Goal: Task Accomplishment & Management: Complete application form

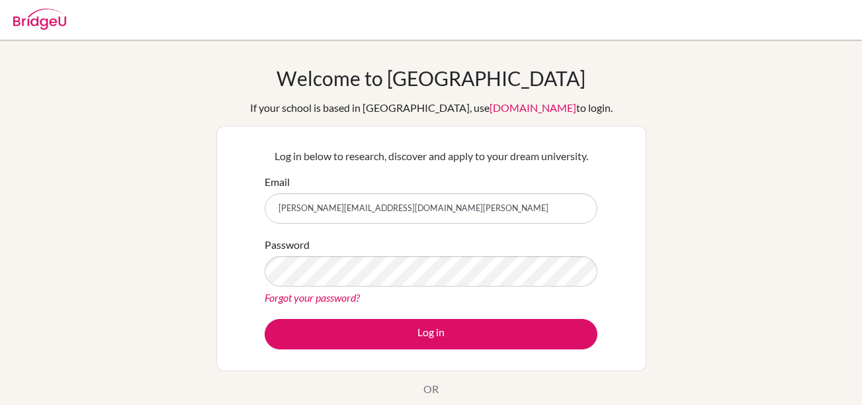
click at [374, 343] on button "Log in" at bounding box center [431, 334] width 333 height 30
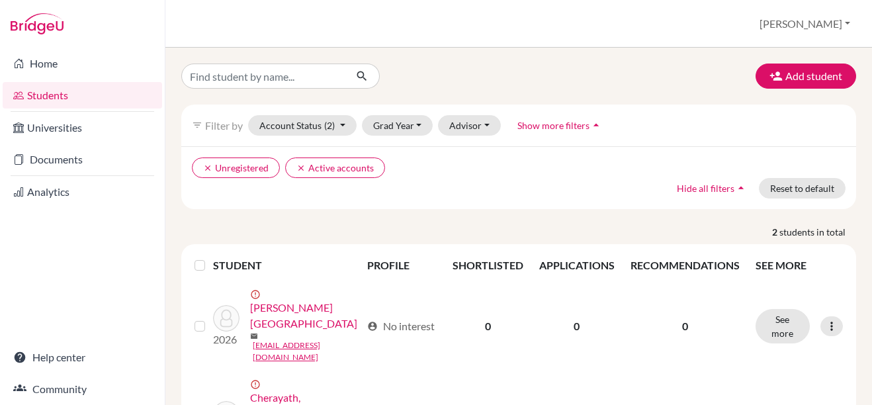
scroll to position [40, 0]
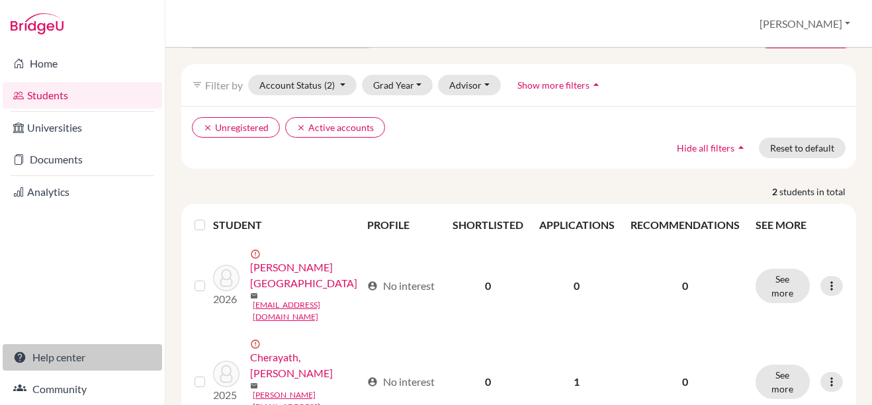
click at [39, 357] on link "Help center" at bounding box center [82, 357] width 159 height 26
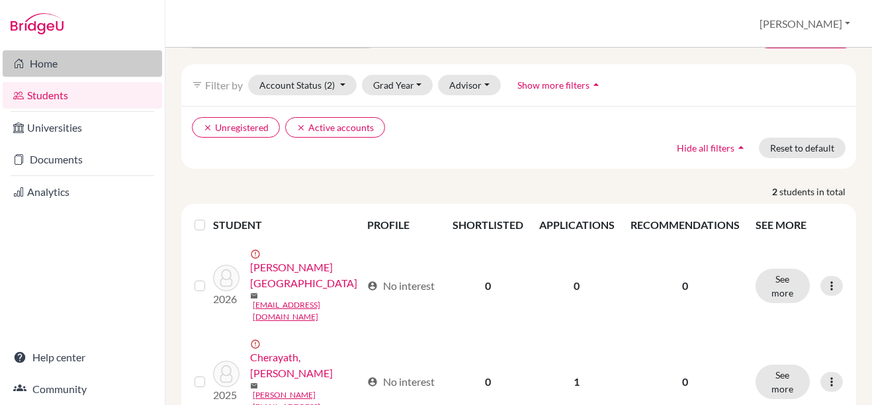
click at [54, 62] on link "Home" at bounding box center [82, 63] width 159 height 26
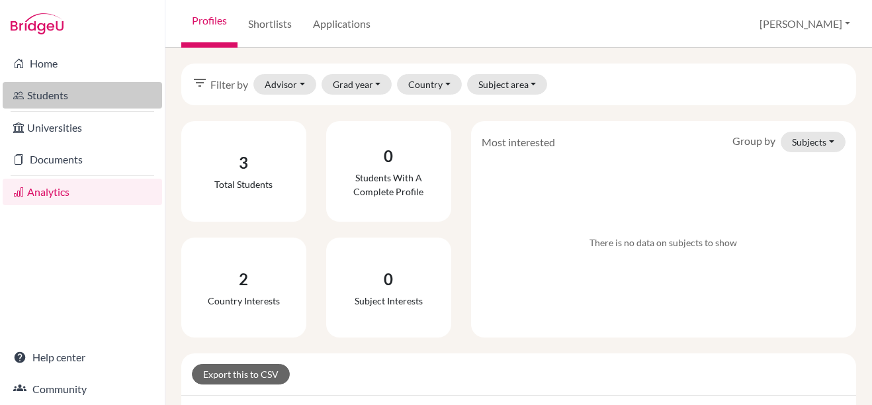
click at [58, 93] on link "Students" at bounding box center [82, 95] width 159 height 26
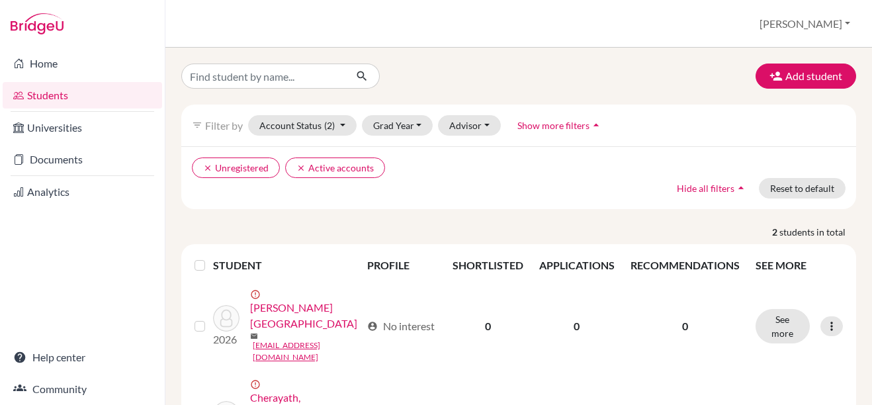
scroll to position [40, 0]
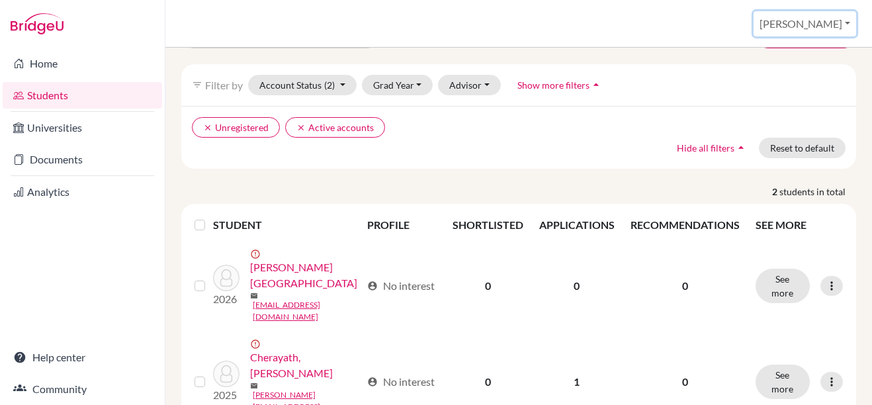
click at [848, 24] on button "[PERSON_NAME]" at bounding box center [804, 23] width 103 height 25
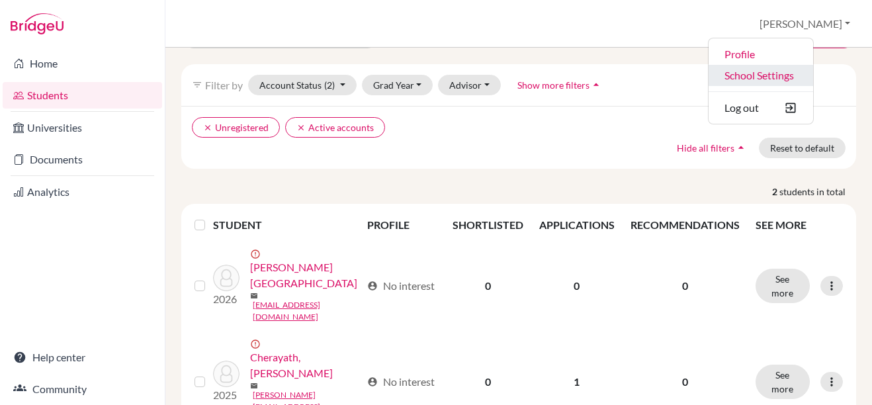
click at [813, 72] on link "School Settings" at bounding box center [760, 75] width 105 height 21
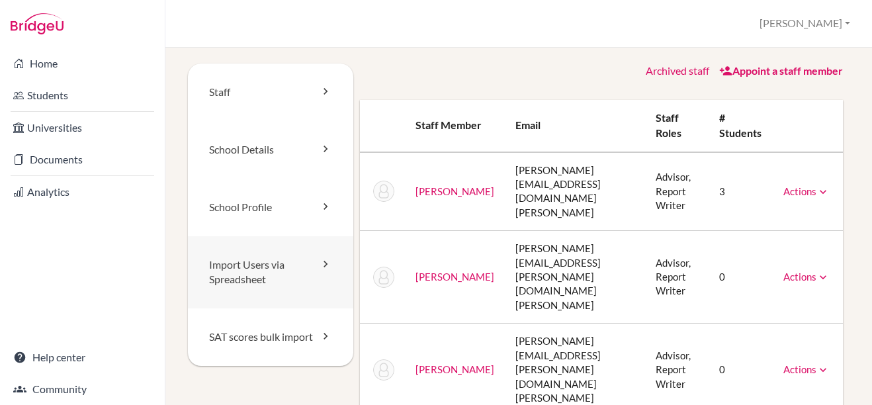
click at [253, 267] on link "Import Users via Spreadsheet" at bounding box center [270, 272] width 165 height 73
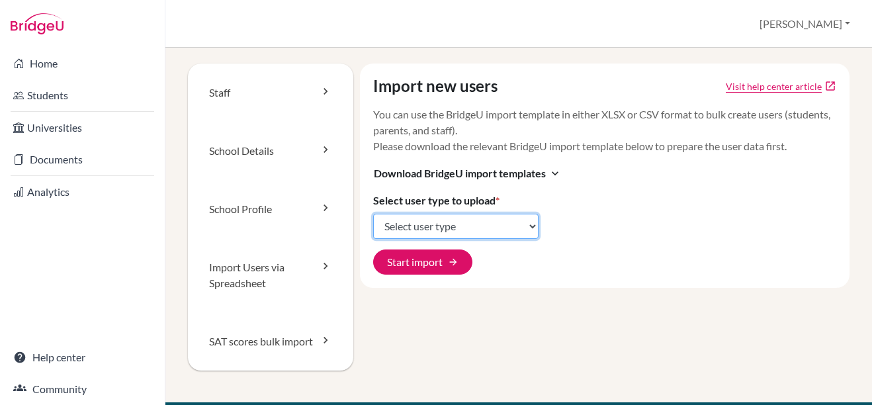
click at [532, 229] on select "Select user type Students Students and parents Parents Advisors Report writers" at bounding box center [455, 226] width 165 height 25
select select "students"
click at [373, 214] on select "Select user type Students Students and parents Parents Advisors Report writers" at bounding box center [455, 226] width 165 height 25
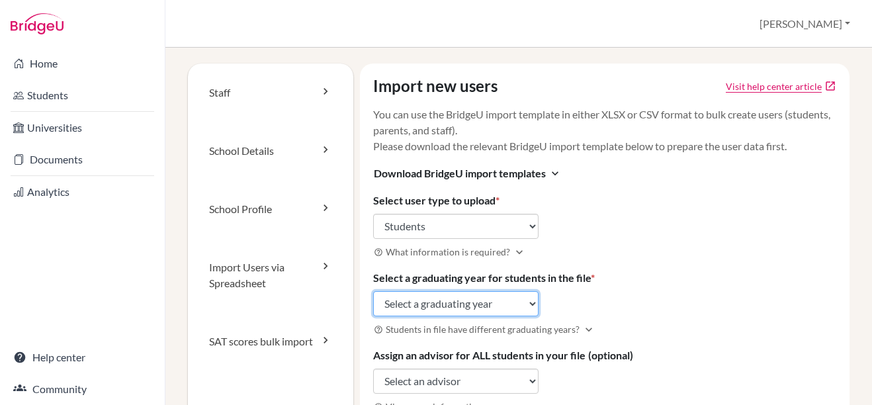
click at [527, 304] on select "Select a graduating year [DATE] 2025 2026 2027 2028 2029" at bounding box center [455, 303] width 165 height 25
click at [373, 291] on select "Select a graduating year [DATE] 2025 2026 2027 2028 2029" at bounding box center [455, 303] width 165 height 25
click at [529, 304] on select "Select a graduating year 2024 2025 2026 2027 2028 2029" at bounding box center [455, 303] width 165 height 25
select select "2026"
click at [373, 291] on select "Select a graduating year 2024 2025 2026 2027 2028 2029" at bounding box center [455, 303] width 165 height 25
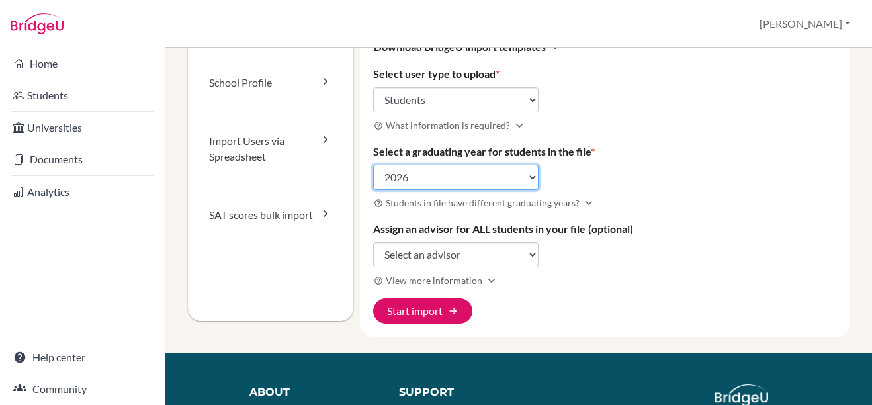
scroll to position [128, 0]
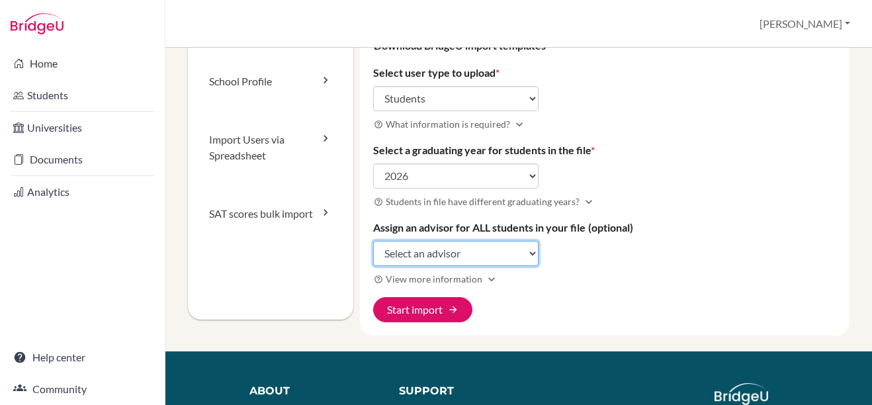
click at [531, 252] on select "Select an advisor Jennifer Artuch Lesley Burrows Sarah James Phil Kelly Maria N…" at bounding box center [455, 253] width 165 height 25
select select "377807"
click at [373, 241] on select "Select an advisor Jennifer Artuch Lesley Burrows Sarah James Phil Kelly Maria N…" at bounding box center [455, 253] width 165 height 25
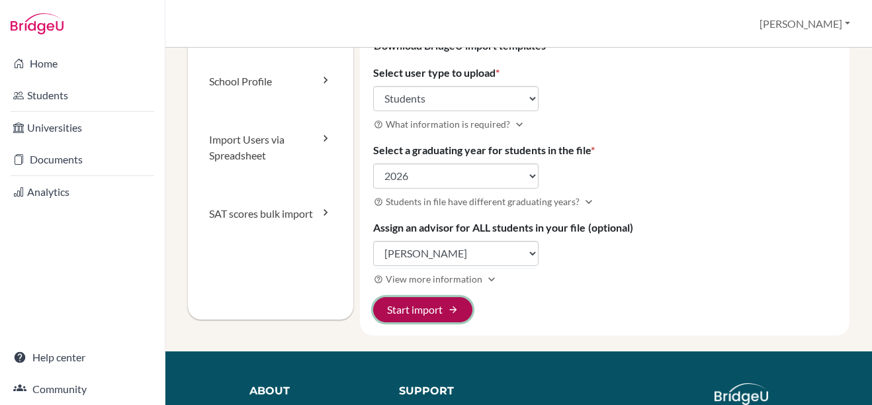
click at [439, 308] on button "Start import arrow_forward" at bounding box center [422, 309] width 99 height 25
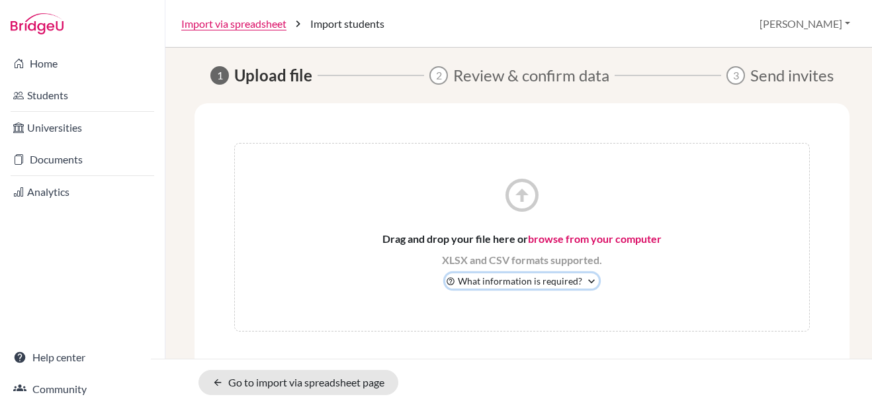
click at [552, 282] on span "What information is required?" at bounding box center [520, 281] width 124 height 14
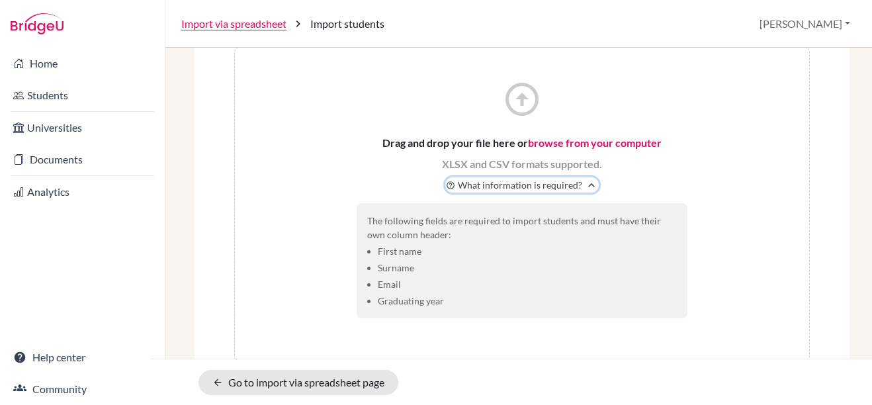
scroll to position [97, 0]
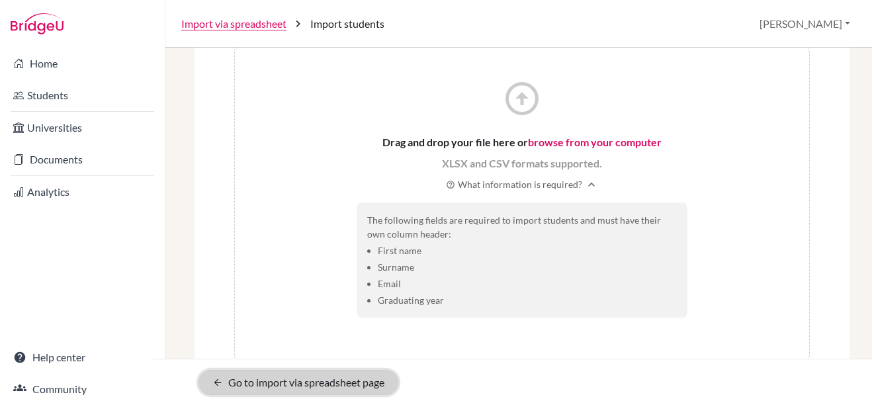
click at [341, 385] on link "arrow_back Go to import via spreadsheet page" at bounding box center [298, 382] width 200 height 25
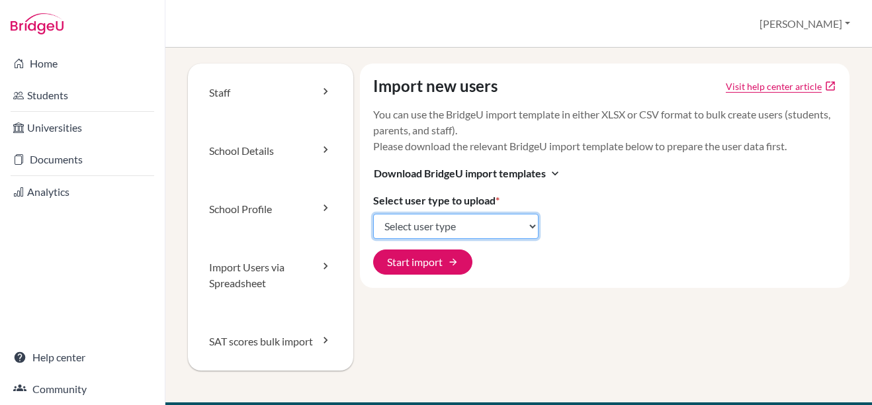
click at [523, 226] on select "Select user type Students Students and parents Parents Advisors Report writers" at bounding box center [455, 226] width 165 height 25
select select "students"
click at [373, 214] on select "Select user type Students Students and parents Parents Advisors Report writers" at bounding box center [455, 226] width 165 height 25
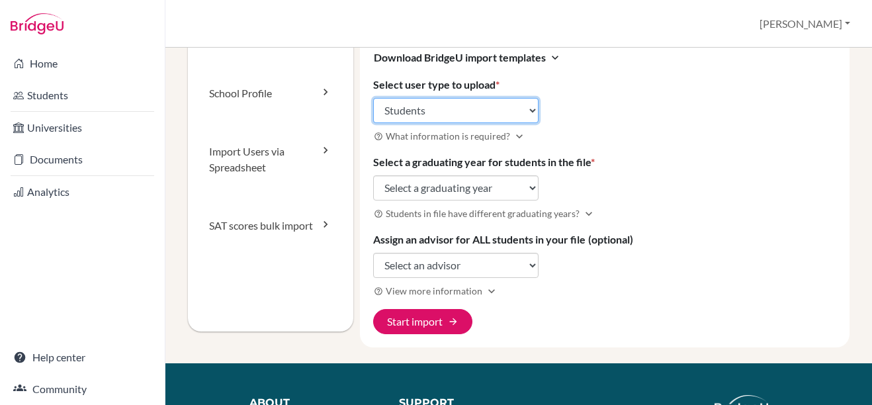
scroll to position [120, 0]
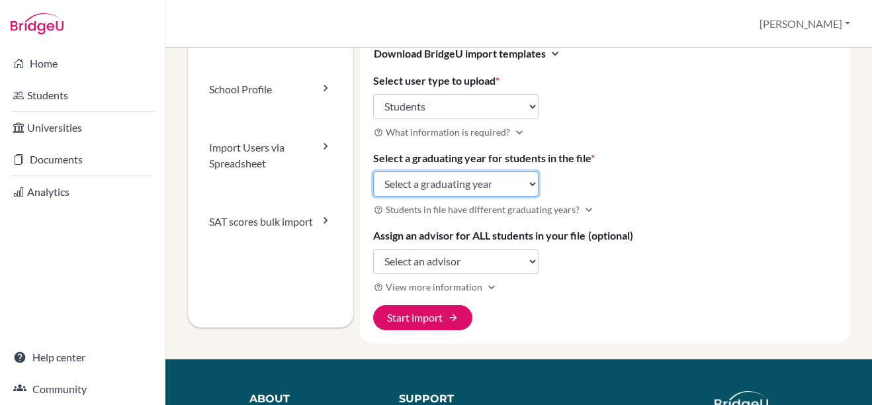
click at [531, 186] on select "Select a graduating year [DATE] 2025 2026 2027 2028 2029" at bounding box center [455, 183] width 165 height 25
select select "2026"
click at [373, 171] on select "Select a graduating year 2024 2025 2026 2027 2028 2029" at bounding box center [455, 183] width 165 height 25
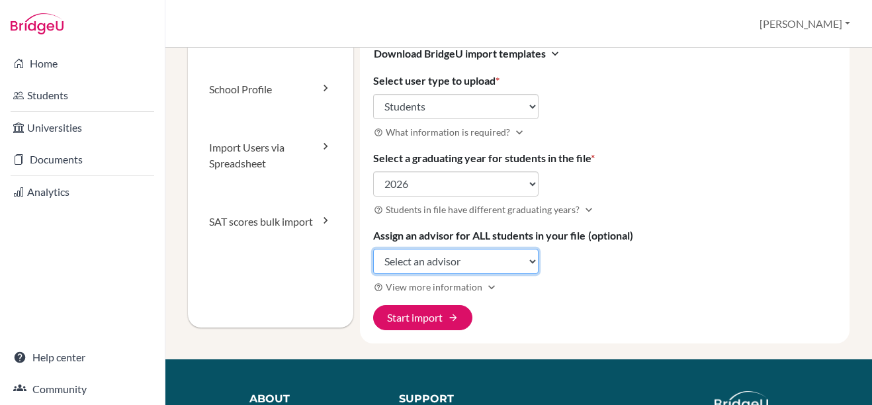
click at [530, 267] on select "Select an advisor Jennifer Artuch Lesley Burrows Sarah James Phil Kelly Maria N…" at bounding box center [455, 261] width 165 height 25
select select "377807"
click at [373, 249] on select "Select an advisor Jennifer Artuch Lesley Burrows Sarah James Phil Kelly Maria N…" at bounding box center [455, 261] width 165 height 25
click at [259, 148] on link "Import Users via Spreadsheet" at bounding box center [270, 155] width 165 height 74
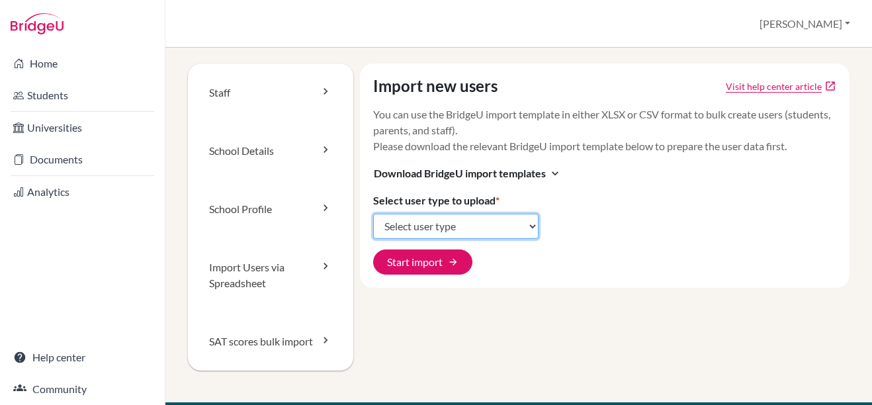
click at [530, 231] on select "Select user type Students Students and parents Parents Advisors Report writers" at bounding box center [455, 226] width 165 height 25
select select "students"
click at [373, 214] on select "Select user type Students Students and parents Parents Advisors Report writers" at bounding box center [455, 226] width 165 height 25
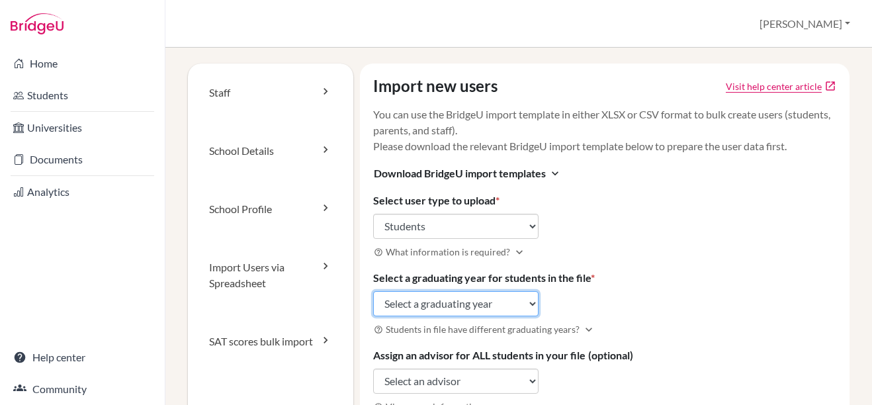
click at [530, 314] on select "Select a graduating year [DATE] 2025 2026 2027 2028 2029" at bounding box center [455, 303] width 165 height 25
select select "2026"
click at [373, 291] on select "Select a graduating year [DATE] 2025 2026 2027 2028 2029" at bounding box center [455, 303] width 165 height 25
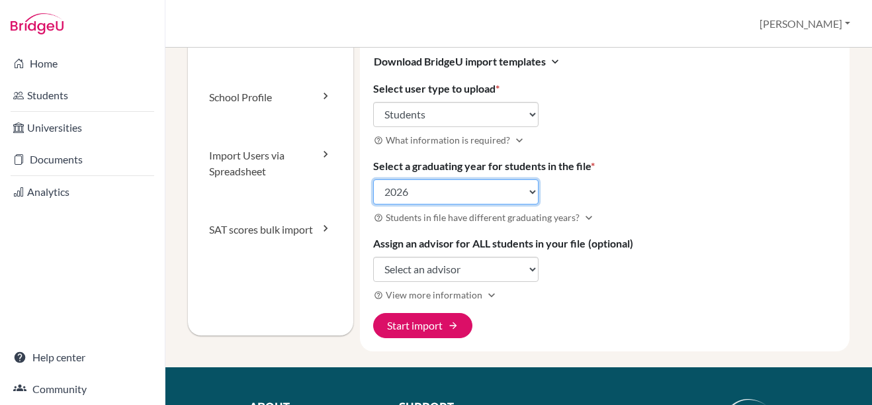
scroll to position [117, 0]
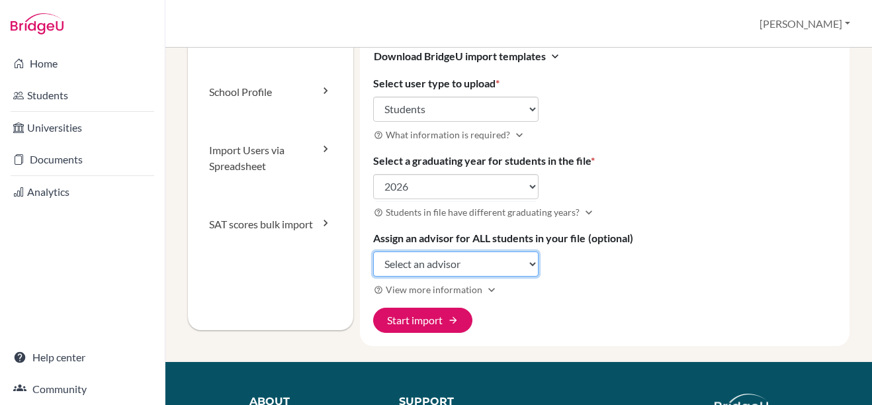
click at [499, 261] on select "Select an advisor [PERSON_NAME] [PERSON_NAME] [PERSON_NAME] [PERSON_NAME] [PERS…" at bounding box center [455, 263] width 165 height 25
select select "377807"
click at [373, 251] on select "Select an advisor [PERSON_NAME] [PERSON_NAME] [PERSON_NAME] [PERSON_NAME] [PERS…" at bounding box center [455, 263] width 165 height 25
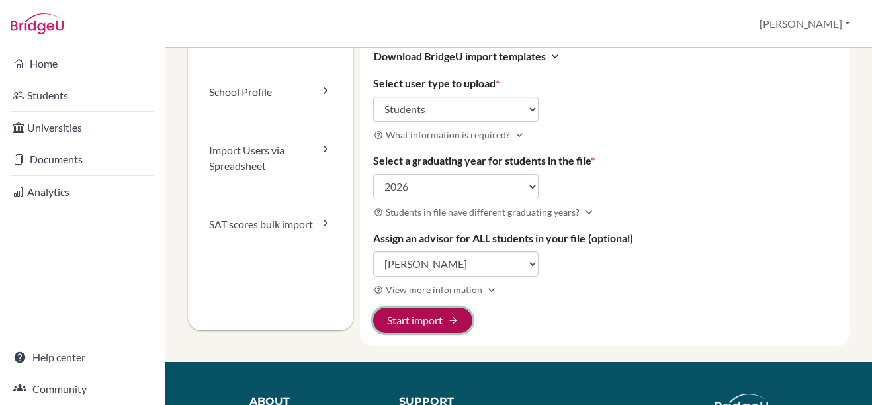
click at [431, 317] on button "Start import arrow_forward" at bounding box center [422, 320] width 99 height 25
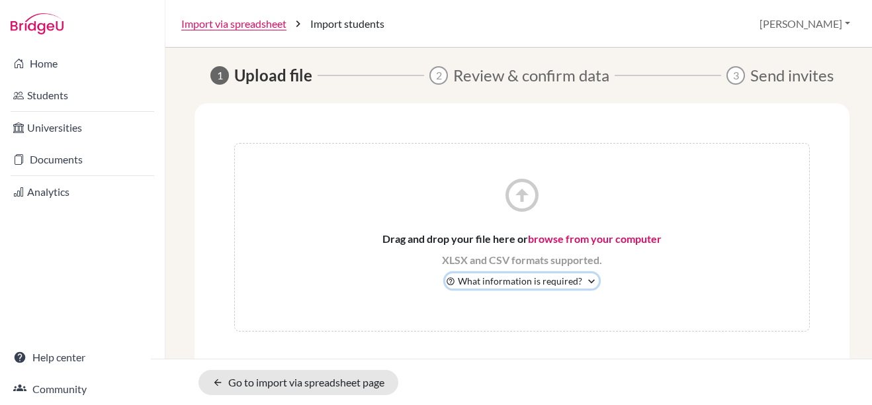
click at [590, 284] on icon "expand_more" at bounding box center [591, 281] width 13 height 13
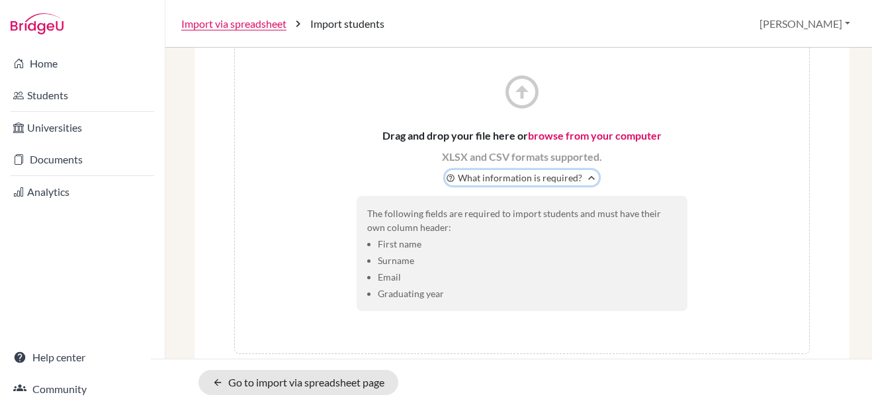
scroll to position [108, 0]
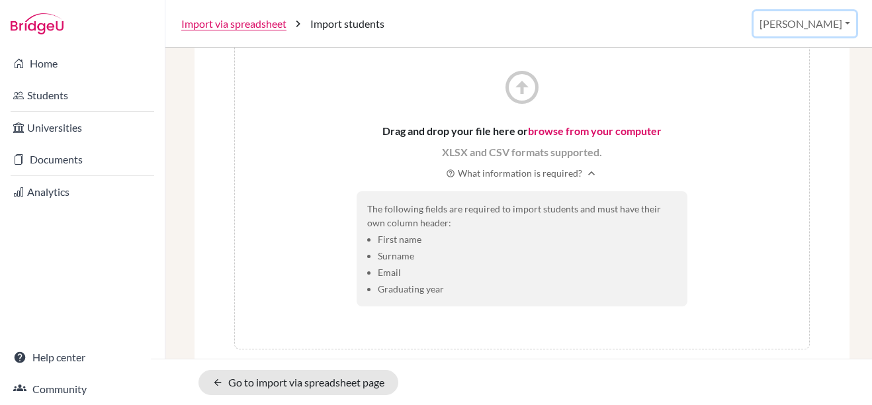
click at [851, 22] on button "[PERSON_NAME]" at bounding box center [804, 23] width 103 height 25
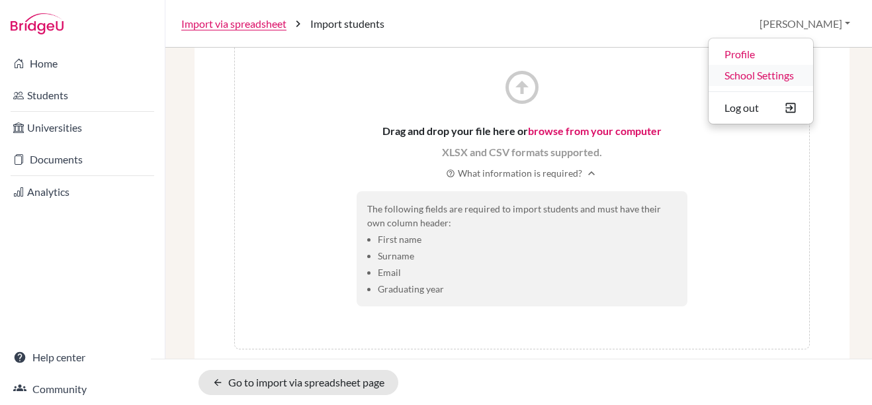
click at [813, 74] on link "School Settings" at bounding box center [760, 75] width 105 height 21
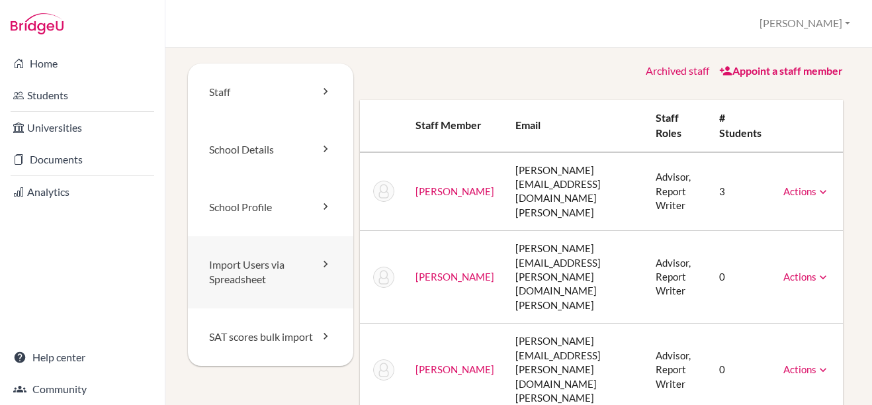
click at [267, 268] on link "Import Users via Spreadsheet" at bounding box center [270, 272] width 165 height 73
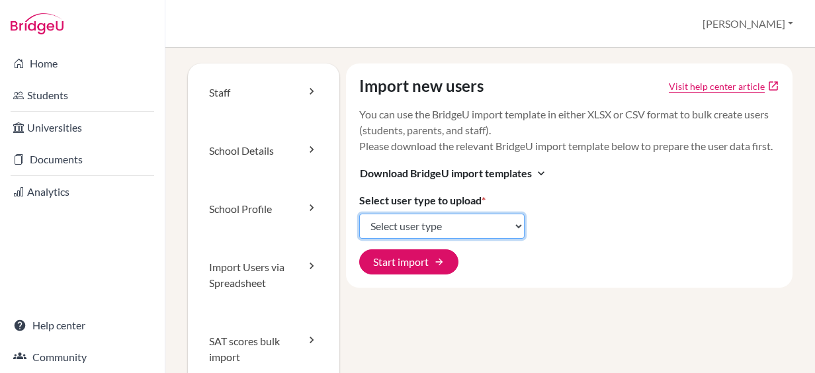
click at [513, 239] on select "Select user type Students Students and parents Parents Advisors Report writers" at bounding box center [441, 226] width 165 height 25
select select "students"
click at [359, 229] on select "Select user type Students Students and parents Parents Advisors Report writers" at bounding box center [441, 226] width 165 height 25
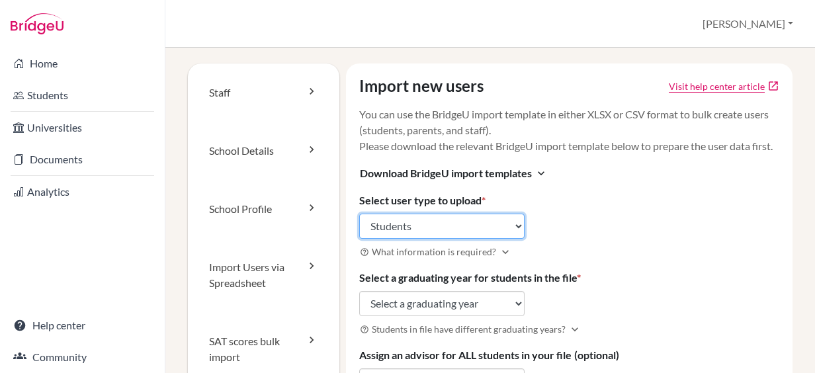
scroll to position [66, 0]
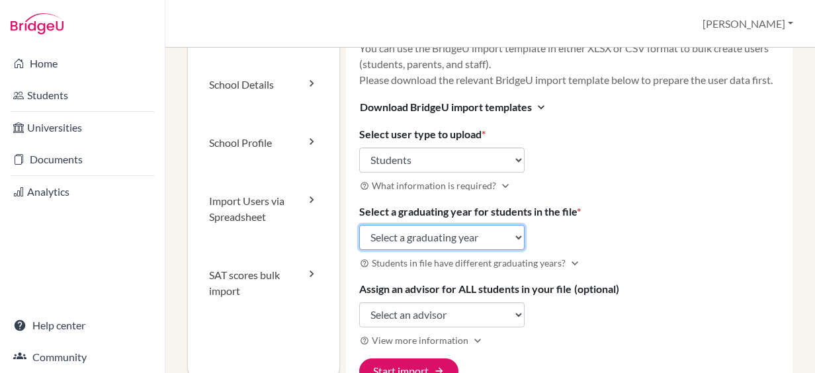
click at [503, 250] on select "Select a graduating year 2024 2025 2026 2027 2028 2029" at bounding box center [441, 237] width 165 height 25
select select "2026"
click at [359, 239] on select "Select a graduating year 2024 2025 2026 2027 2028 2029" at bounding box center [441, 237] width 165 height 25
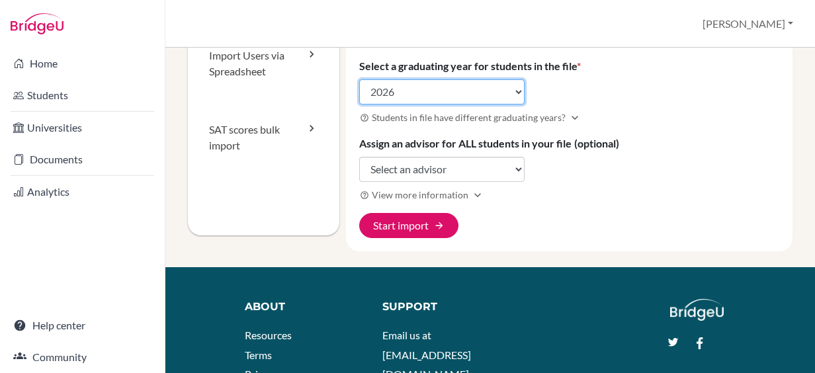
scroll to position [265, 0]
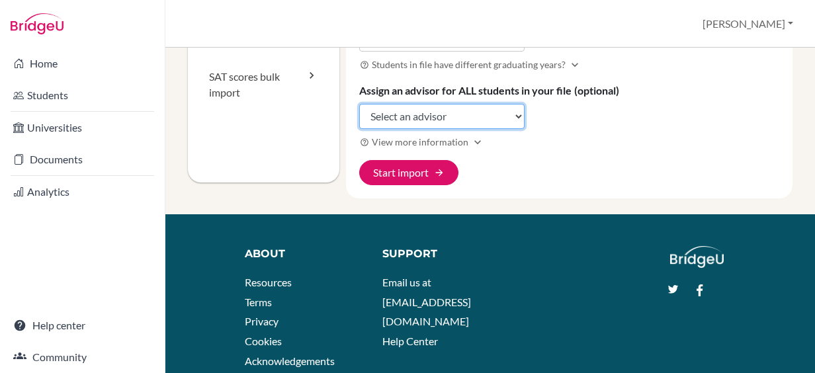
click at [507, 129] on select "Select an advisor Jennifer Artuch Lesley Burrows Sarah James Phil Kelly Maria N…" at bounding box center [441, 116] width 165 height 25
select select "377807"
click at [359, 118] on select "Select an advisor Jennifer Artuch Lesley Burrows Sarah James Phil Kelly Maria N…" at bounding box center [441, 116] width 165 height 25
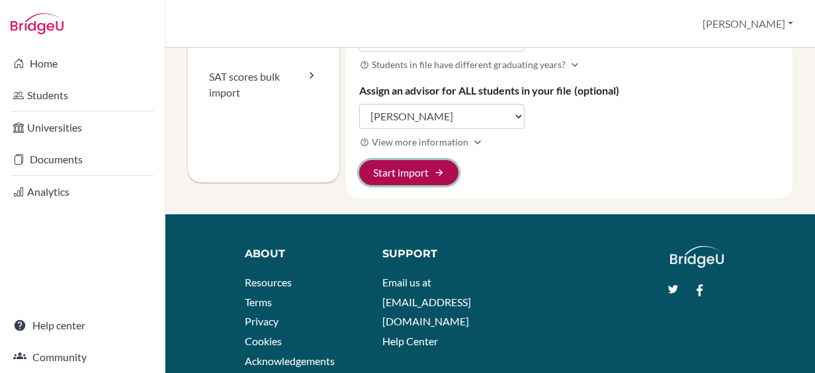
click at [434, 178] on span "arrow_forward" at bounding box center [439, 172] width 11 height 11
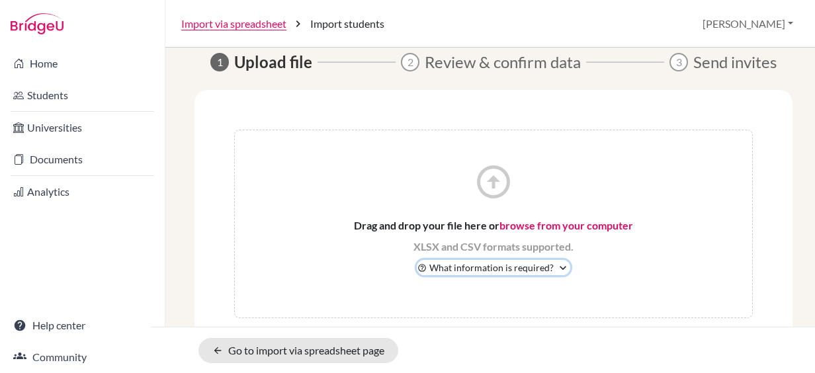
click at [517, 266] on span "What information is required?" at bounding box center [491, 268] width 124 height 14
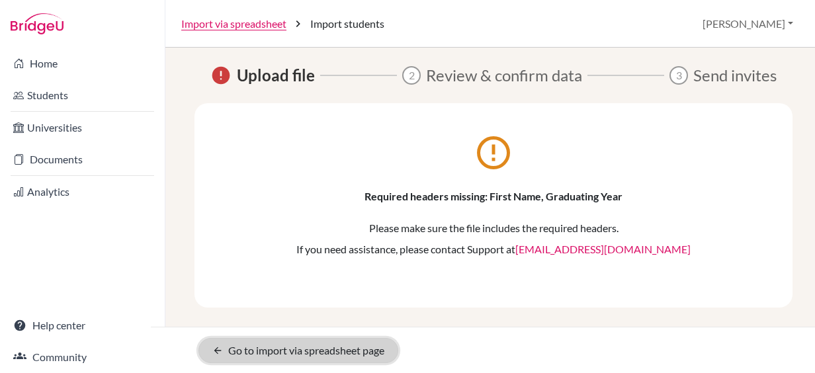
click at [324, 344] on link "arrow_back Go to import via spreadsheet page" at bounding box center [298, 350] width 200 height 25
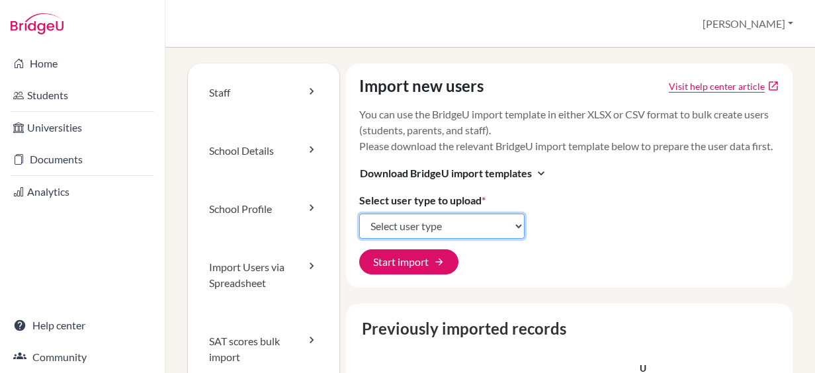
click at [515, 239] on select "Select user type Students Students and parents Parents Advisors Report writers" at bounding box center [441, 226] width 165 height 25
select select "students"
click at [359, 229] on select "Select user type Students Students and parents Parents Advisors Report writers" at bounding box center [441, 226] width 165 height 25
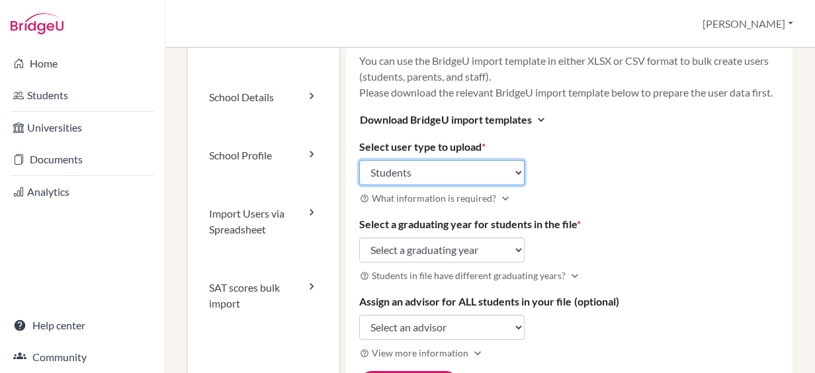
scroll to position [132, 0]
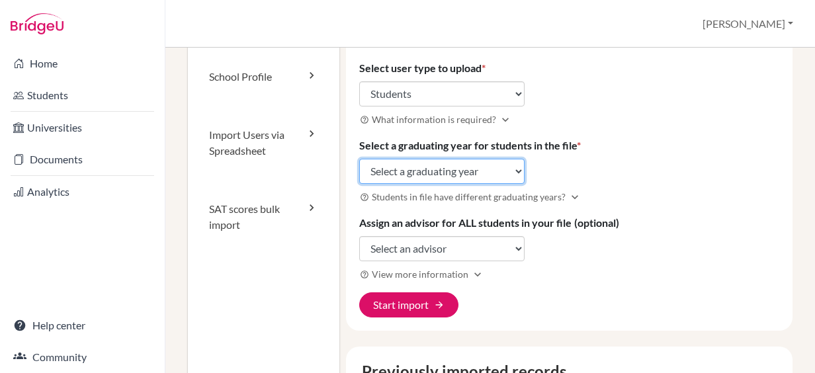
click at [462, 184] on select "Select a graduating year [DATE] 2025 2026 2027 2028 2029" at bounding box center [441, 171] width 165 height 25
select select "2026"
click at [359, 173] on select "Select a graduating year [DATE] 2025 2026 2027 2028 2029" at bounding box center [441, 171] width 165 height 25
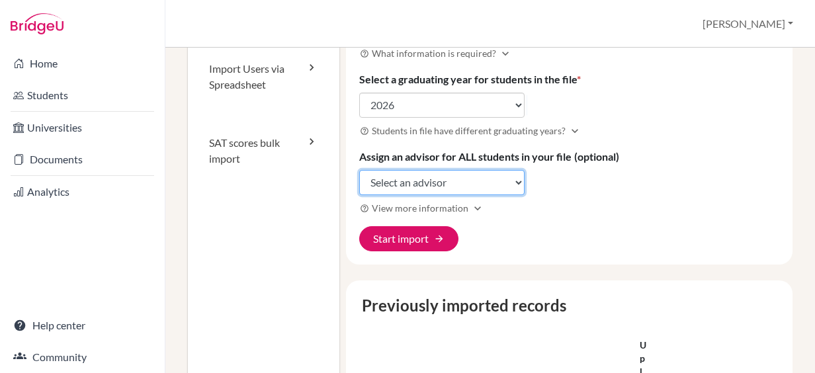
drag, startPoint x: 515, startPoint y: 195, endPoint x: 492, endPoint y: 208, distance: 26.3
click at [515, 195] on select "Select an advisor [PERSON_NAME] [PERSON_NAME] [PERSON_NAME] [PERSON_NAME] [PERS…" at bounding box center [441, 182] width 165 height 25
select select "377807"
click at [359, 184] on select "Select an advisor [PERSON_NAME] [PERSON_NAME] [PERSON_NAME] [PERSON_NAME] [PERS…" at bounding box center [441, 182] width 165 height 25
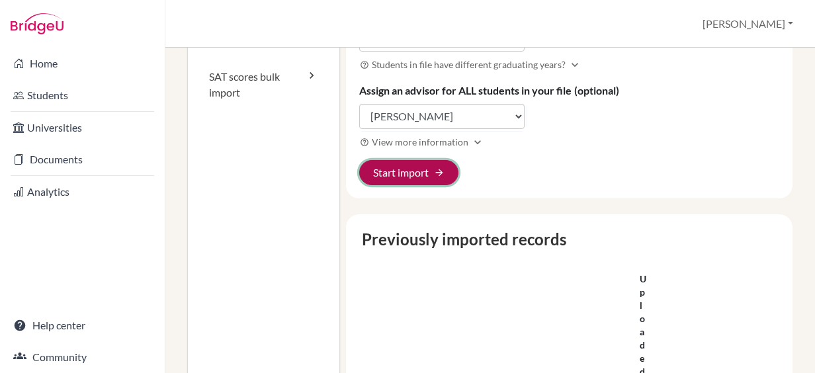
click at [442, 178] on span "arrow_forward" at bounding box center [439, 172] width 11 height 11
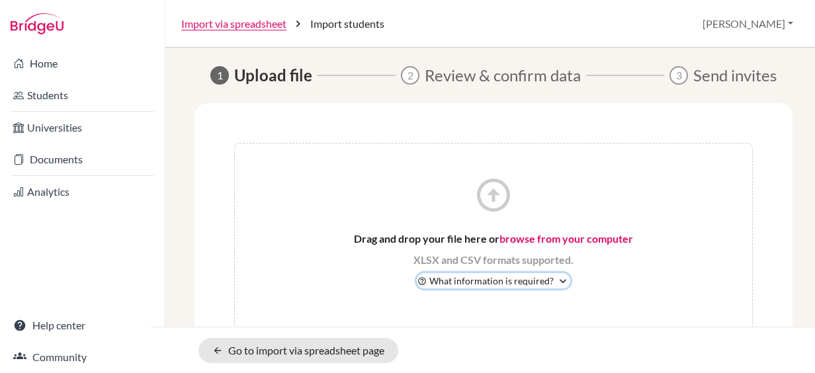
click at [548, 280] on button "help_outline What information is required? expand_more" at bounding box center [493, 280] width 153 height 15
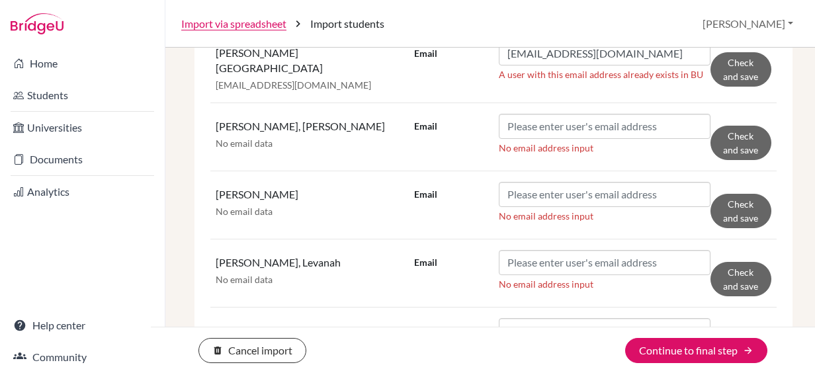
scroll to position [132, 0]
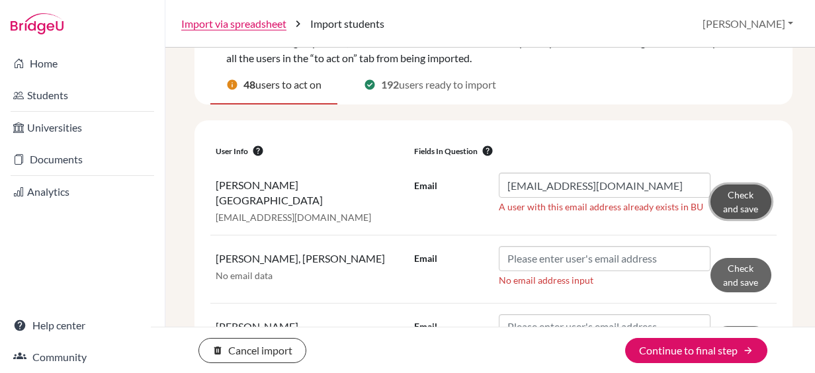
click at [738, 198] on button "Check and save" at bounding box center [740, 202] width 61 height 34
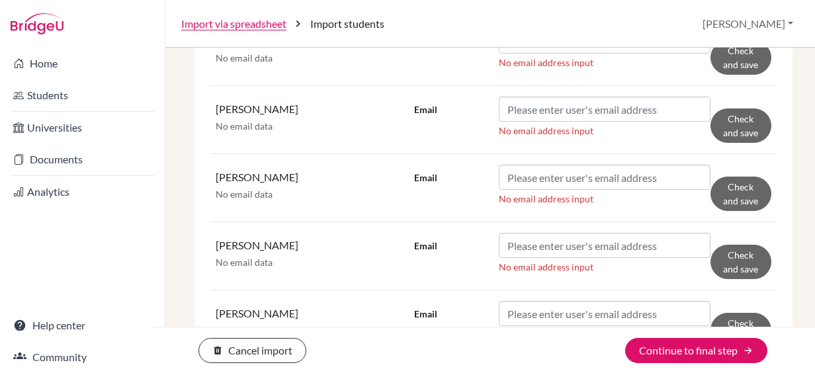
scroll to position [3318, 0]
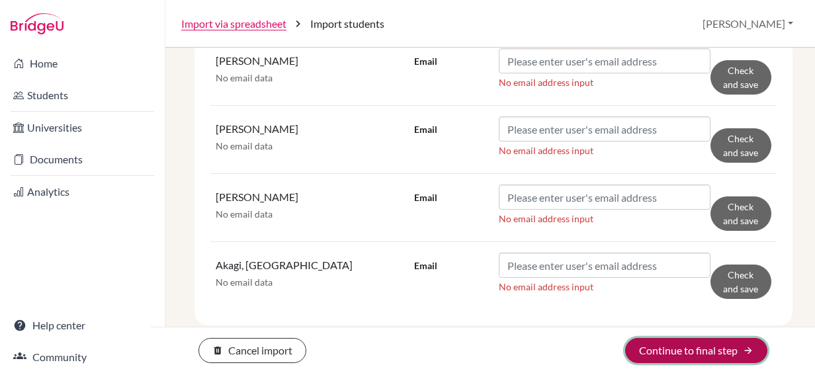
click at [671, 349] on button "Continue to final step arrow_forward" at bounding box center [696, 350] width 142 height 25
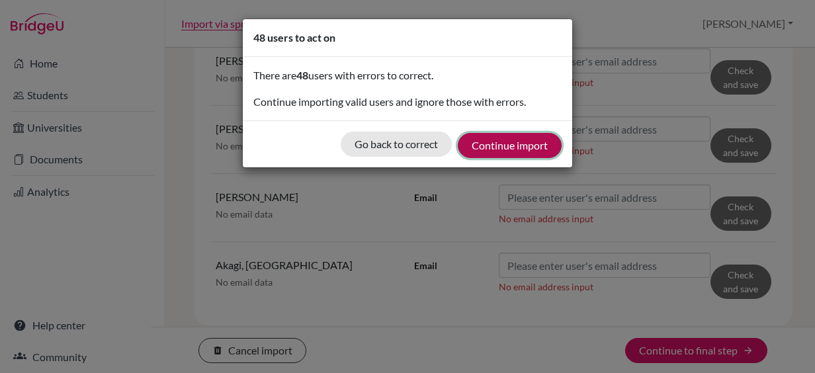
click at [536, 143] on button "Continue import" at bounding box center [510, 145] width 104 height 25
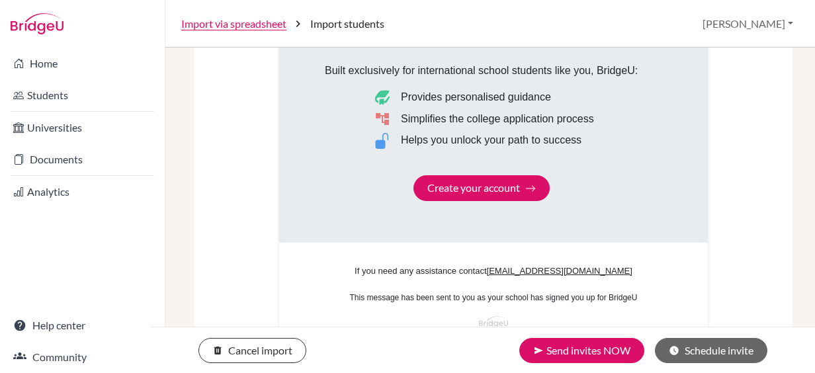
scroll to position [930, 0]
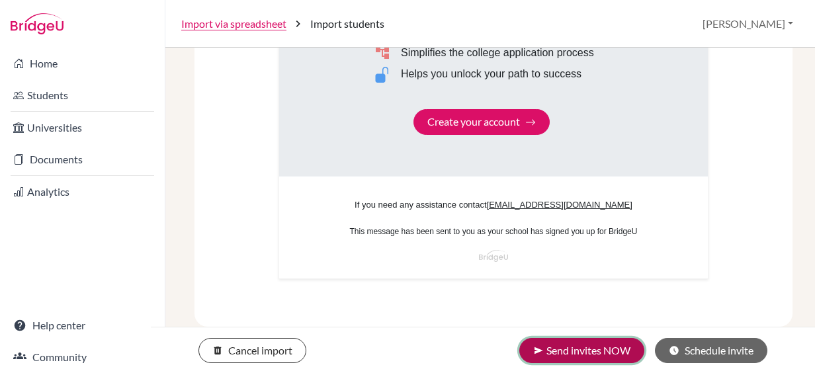
click at [597, 353] on button "send Send invites NOW" at bounding box center [581, 350] width 125 height 25
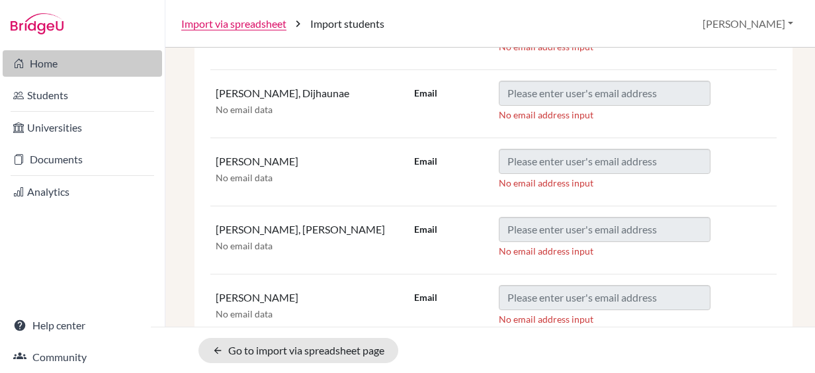
click at [78, 70] on link "Home" at bounding box center [82, 63] width 159 height 26
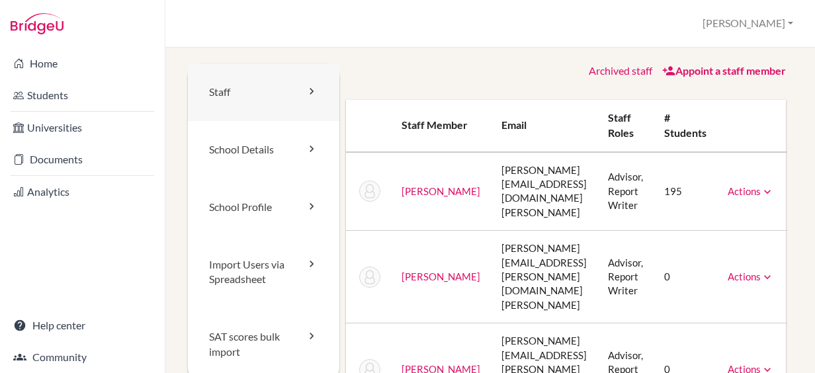
click at [274, 102] on link "Staff" at bounding box center [263, 92] width 151 height 58
click at [287, 95] on link "Staff" at bounding box center [263, 92] width 151 height 58
click at [685, 70] on link "Appoint a staff member" at bounding box center [724, 70] width 124 height 13
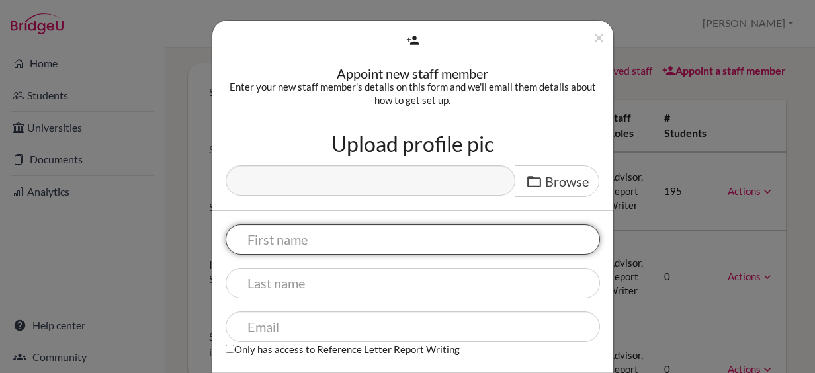
click at [394, 243] on input "text" at bounding box center [413, 239] width 374 height 30
type input "[PERSON_NAME]"
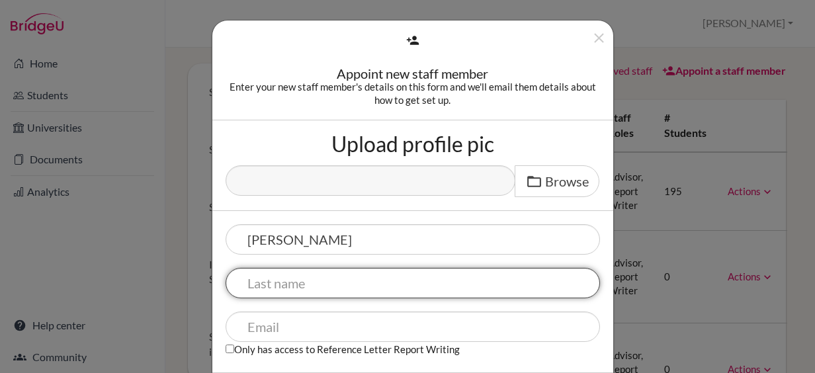
type input "[GEOGRAPHIC_DATA]"
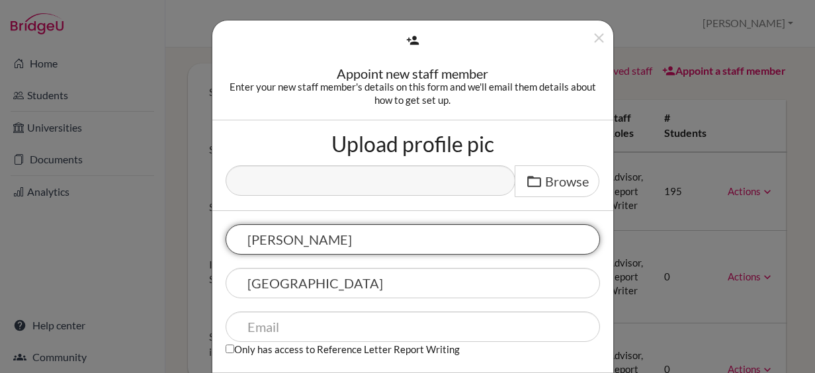
type input "[PERSON_NAME]"
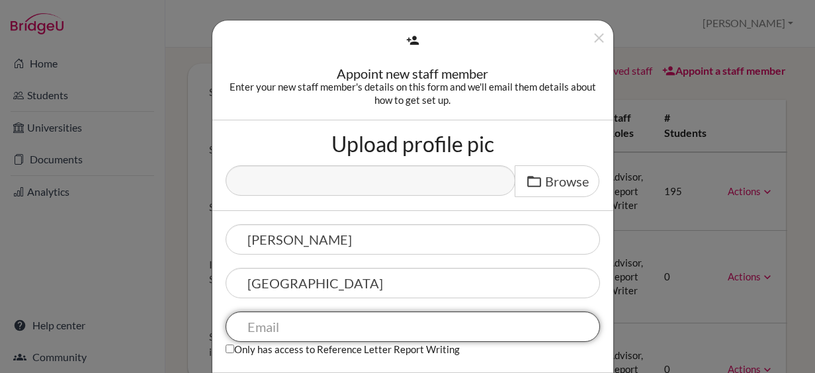
click at [348, 323] on input "text" at bounding box center [413, 327] width 374 height 30
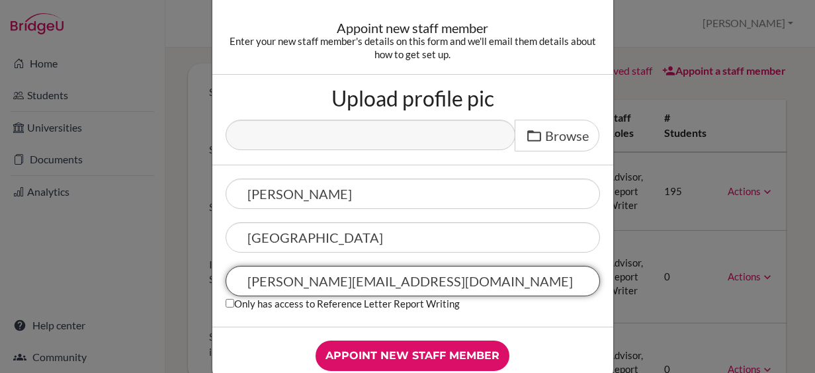
scroll to position [66, 0]
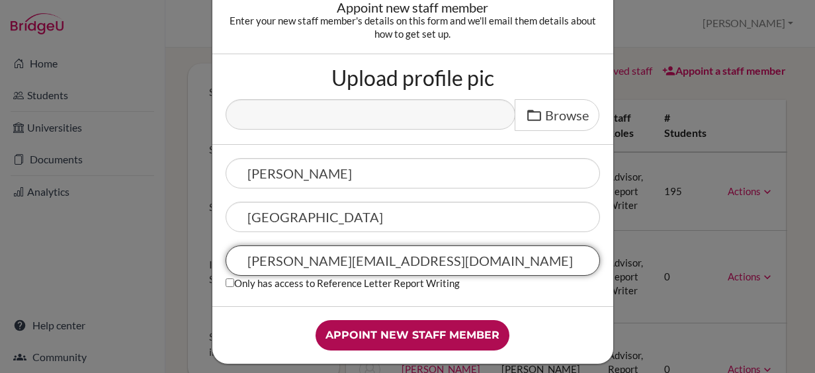
type input "[PERSON_NAME][EMAIL_ADDRESS][DOMAIN_NAME]"
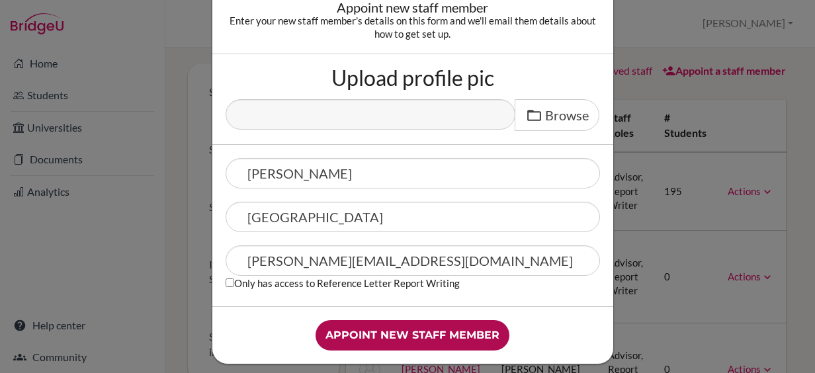
click at [393, 335] on input "Appoint new staff member" at bounding box center [413, 335] width 194 height 30
